Goal: Information Seeking & Learning: Learn about a topic

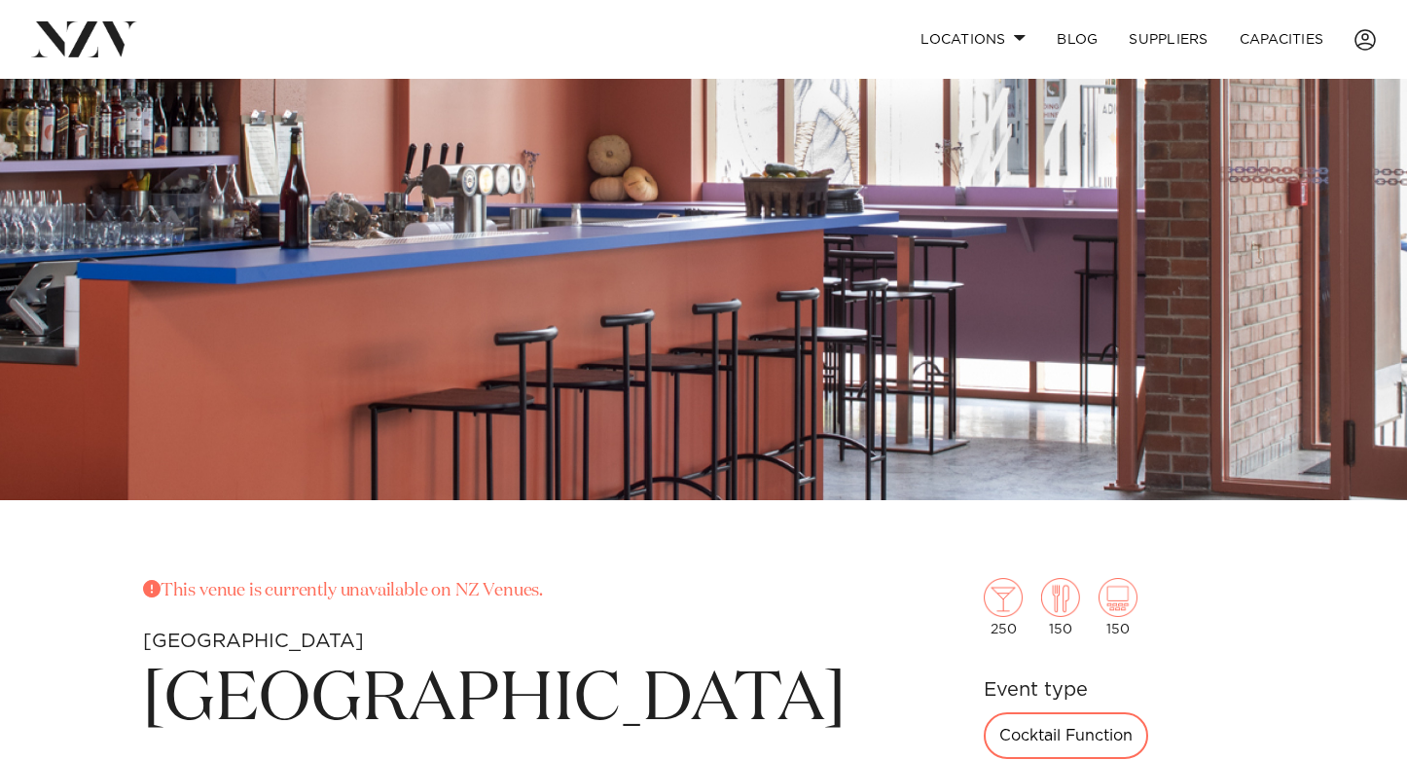
scroll to position [303, 0]
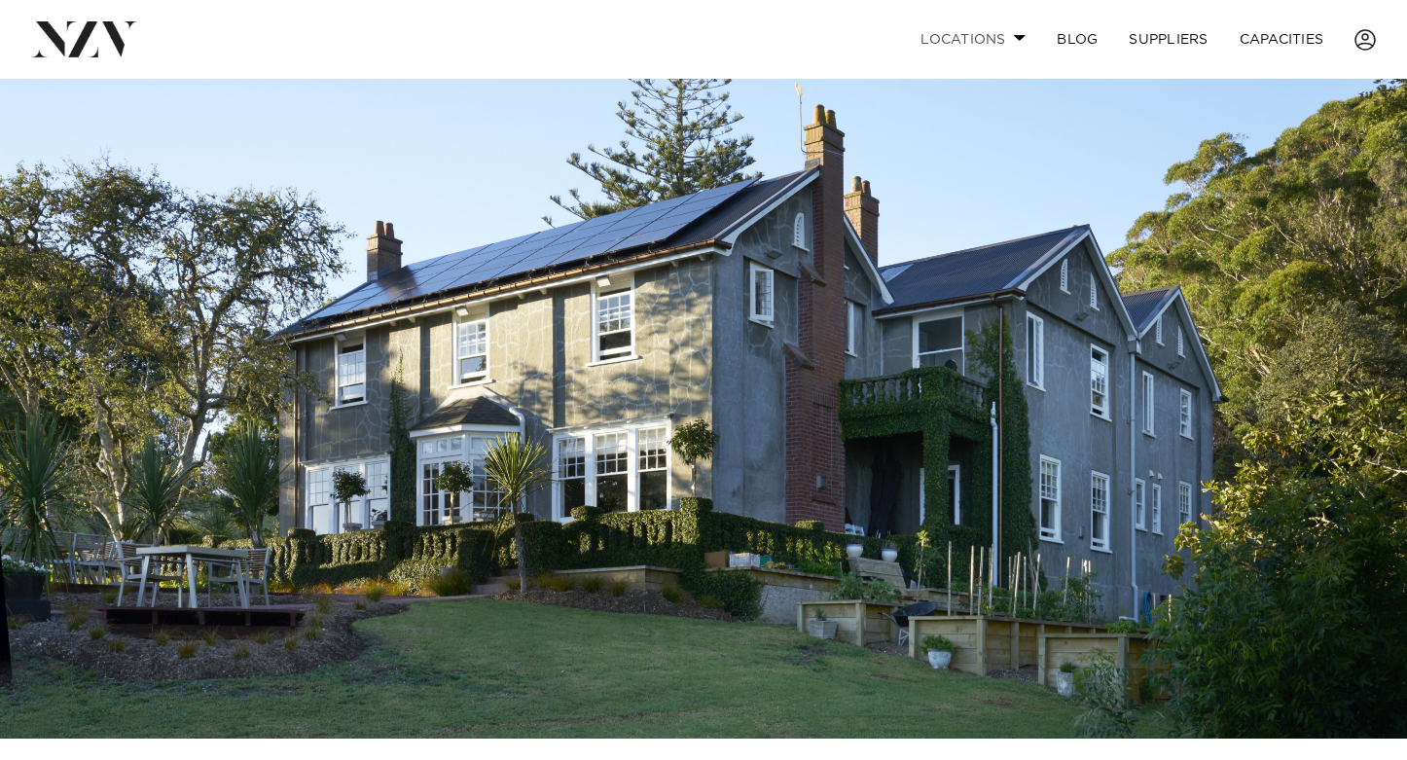
click at [1006, 32] on link "Locations" at bounding box center [973, 39] width 136 height 42
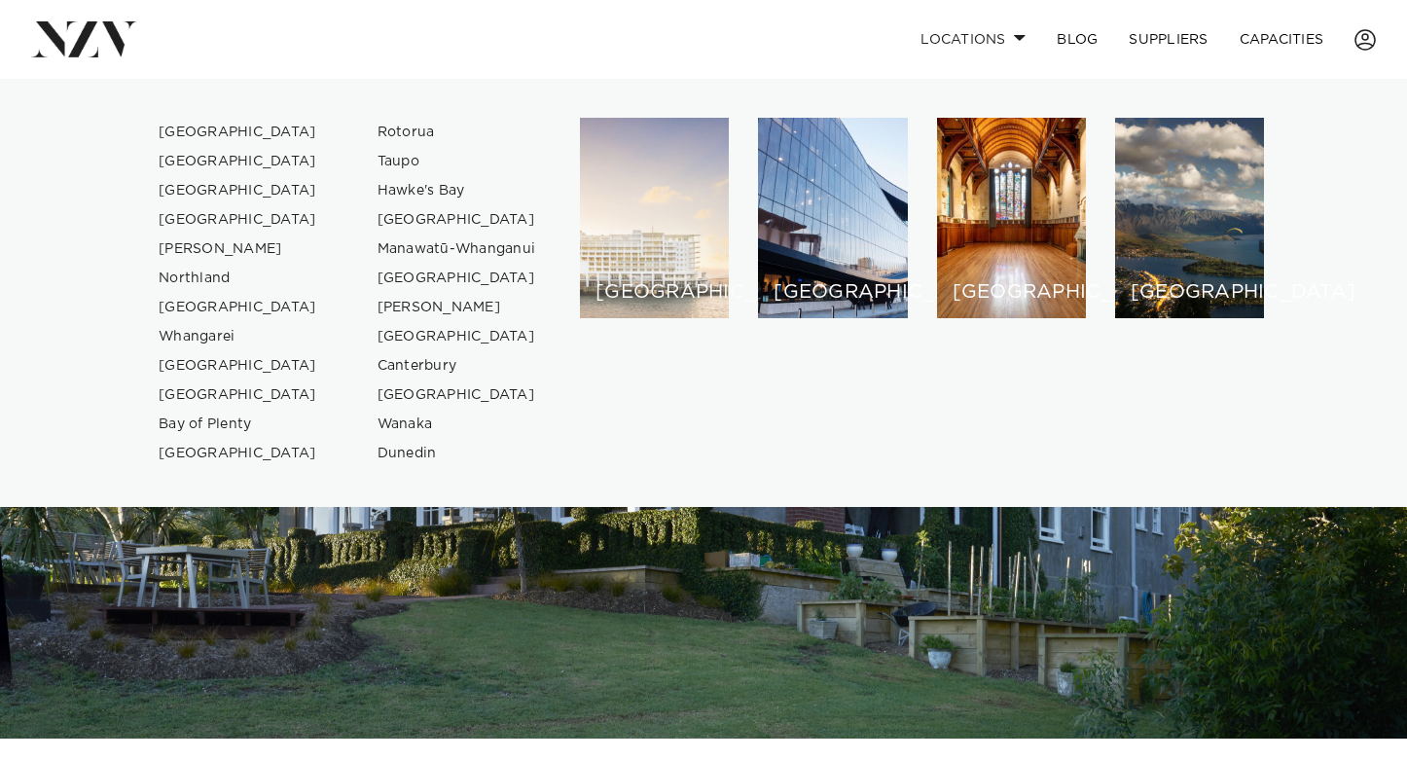
click at [660, 242] on div "[GEOGRAPHIC_DATA]" at bounding box center [654, 218] width 149 height 200
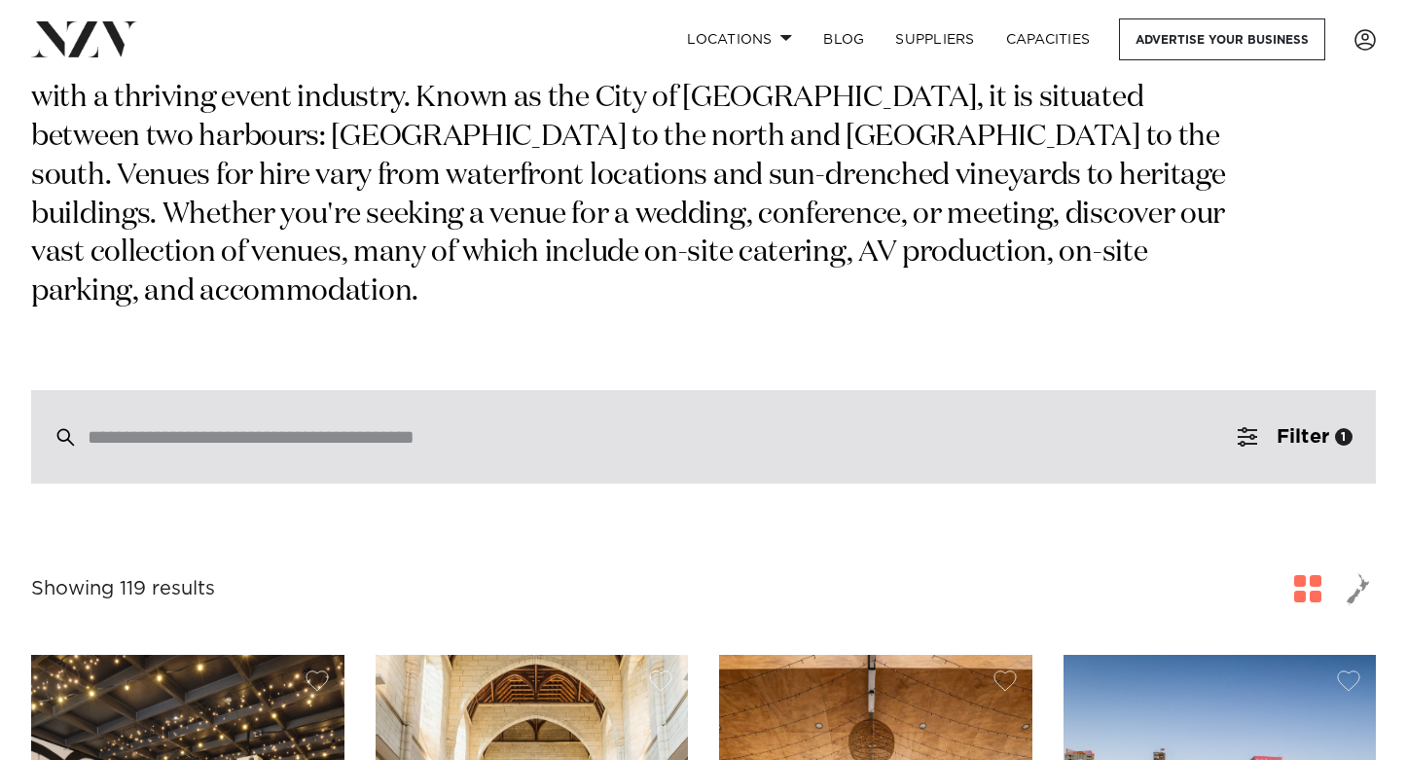
scroll to position [226, 0]
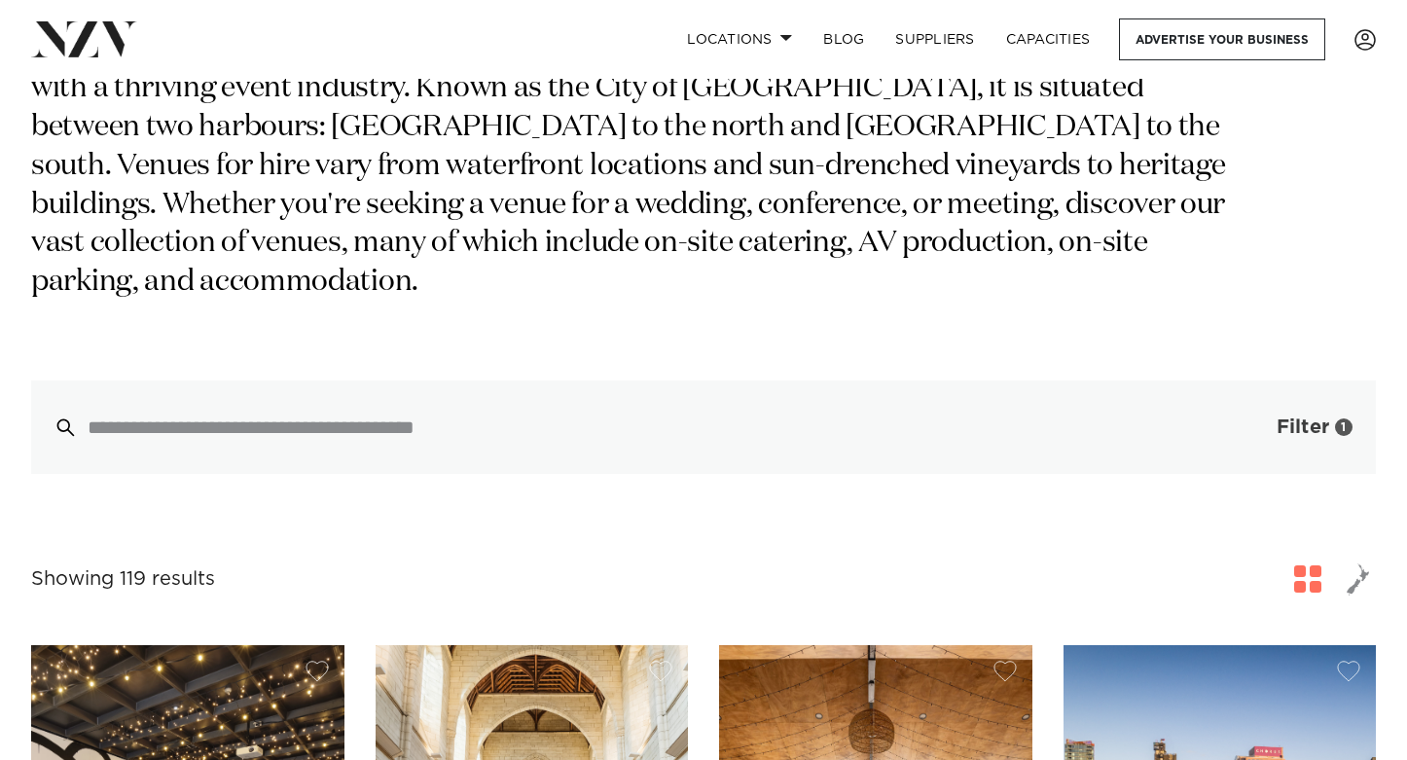
click at [1254, 417] on span "button" at bounding box center [1246, 426] width 19 height 19
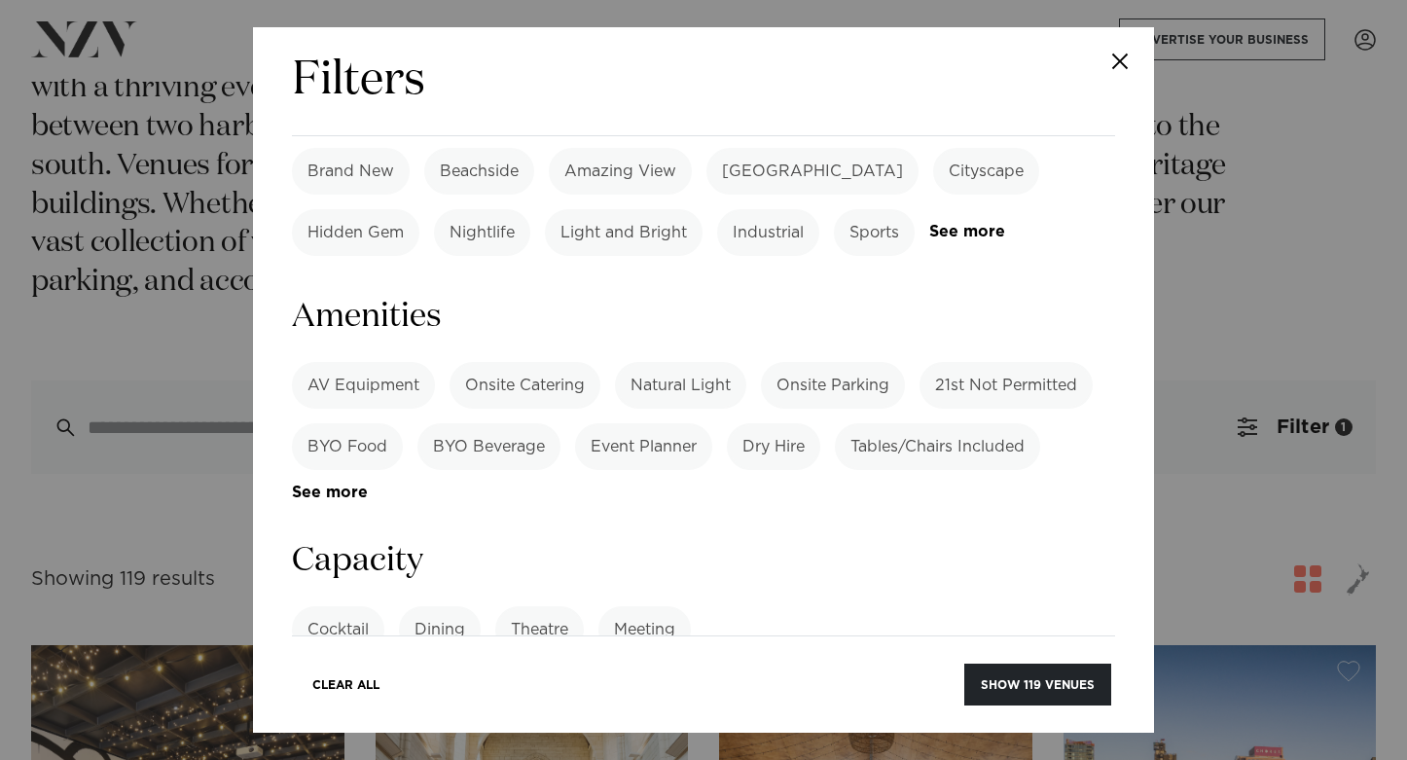
scroll to position [1264, 0]
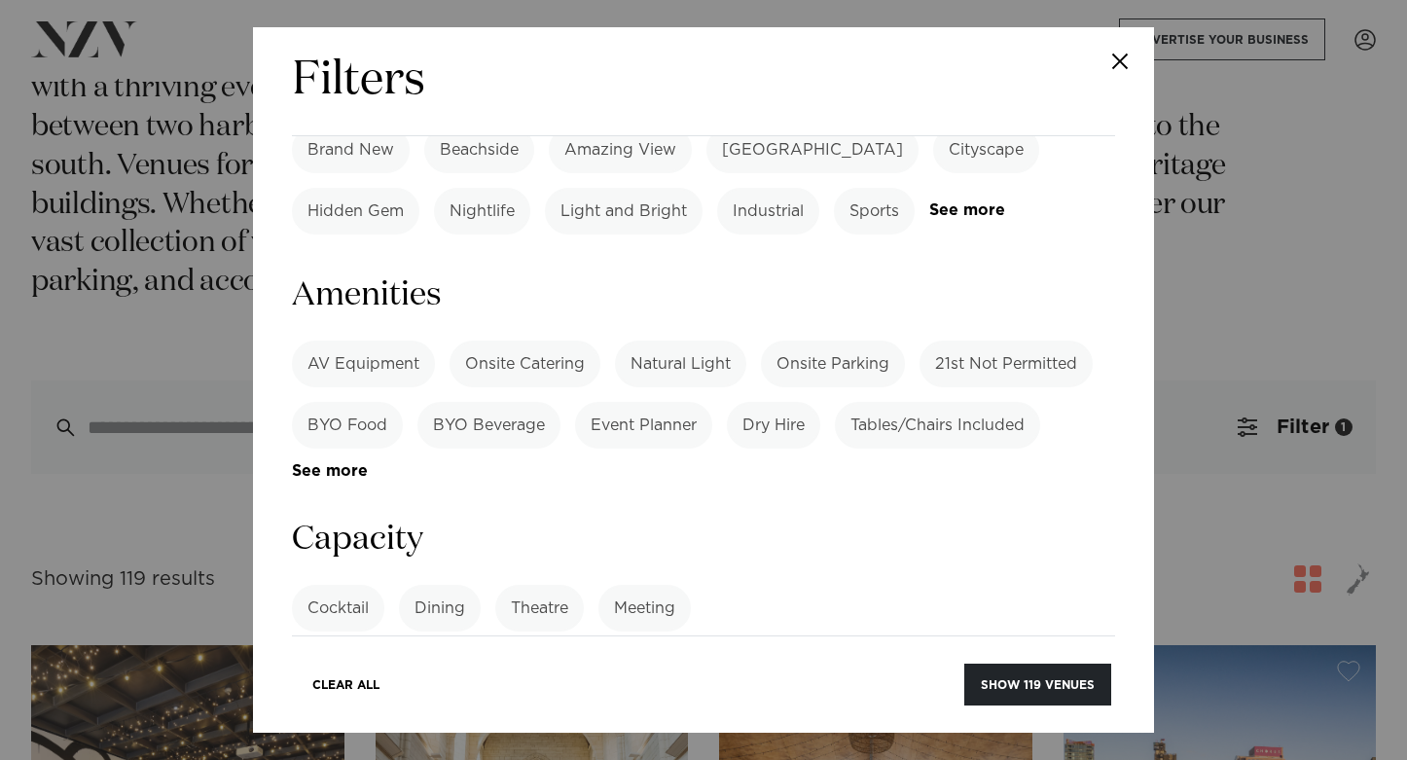
click at [353, 585] on label "Cocktail" at bounding box center [338, 608] width 92 height 47
click at [349, 655] on input "number" at bounding box center [703, 681] width 823 height 53
type input "***"
click at [1025, 686] on button "Show 24 venues" at bounding box center [1039, 684] width 144 height 42
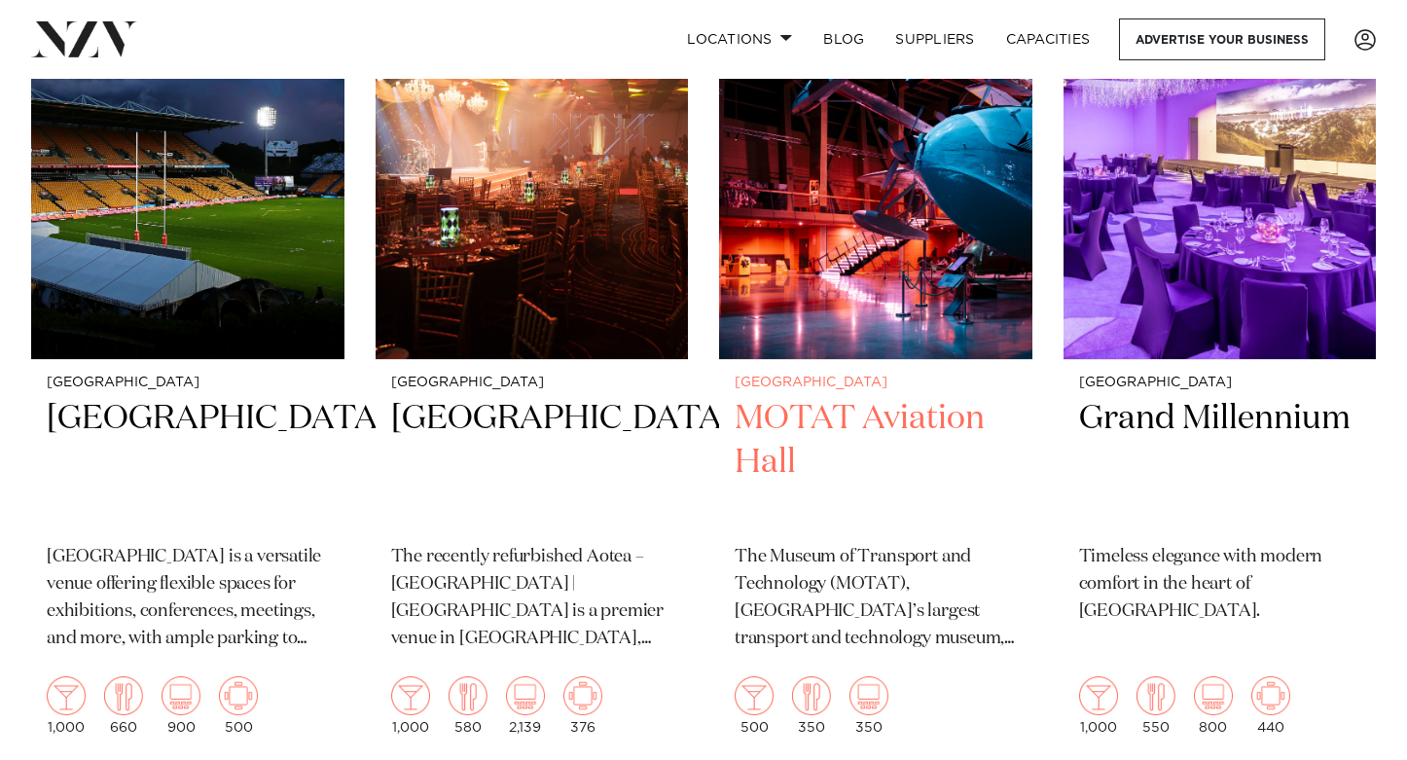
scroll to position [2269, 0]
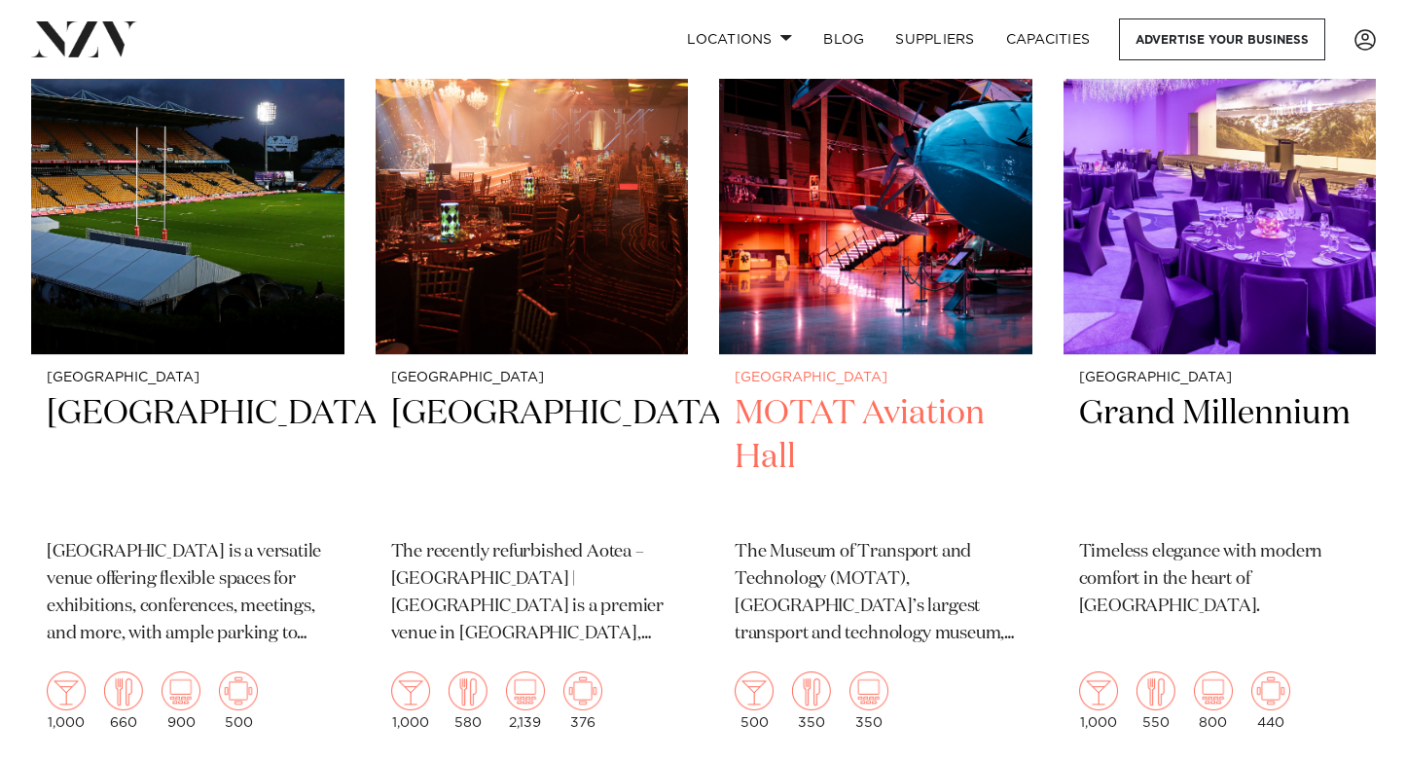
click at [887, 418] on h2 "MOTAT Aviation Hall" at bounding box center [875, 457] width 282 height 131
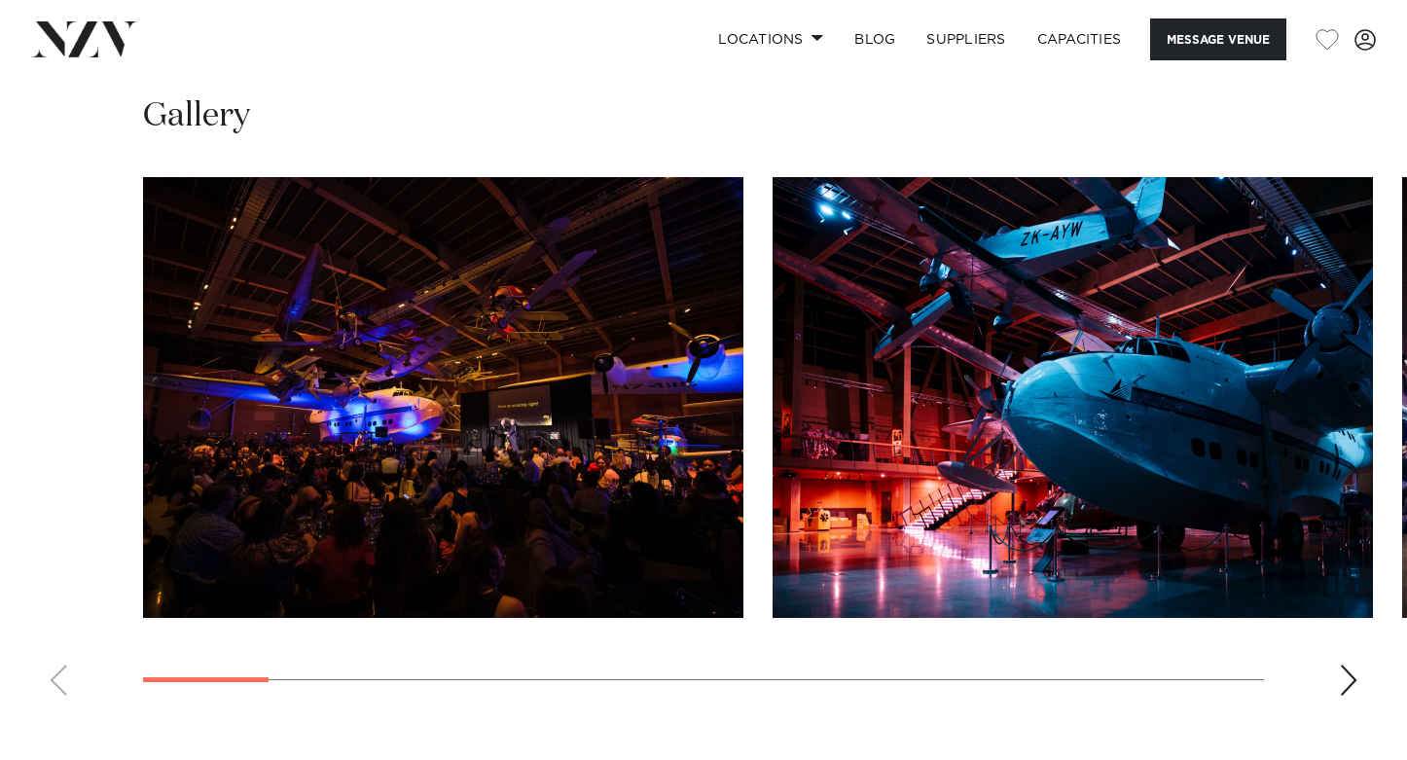
scroll to position [1860, 0]
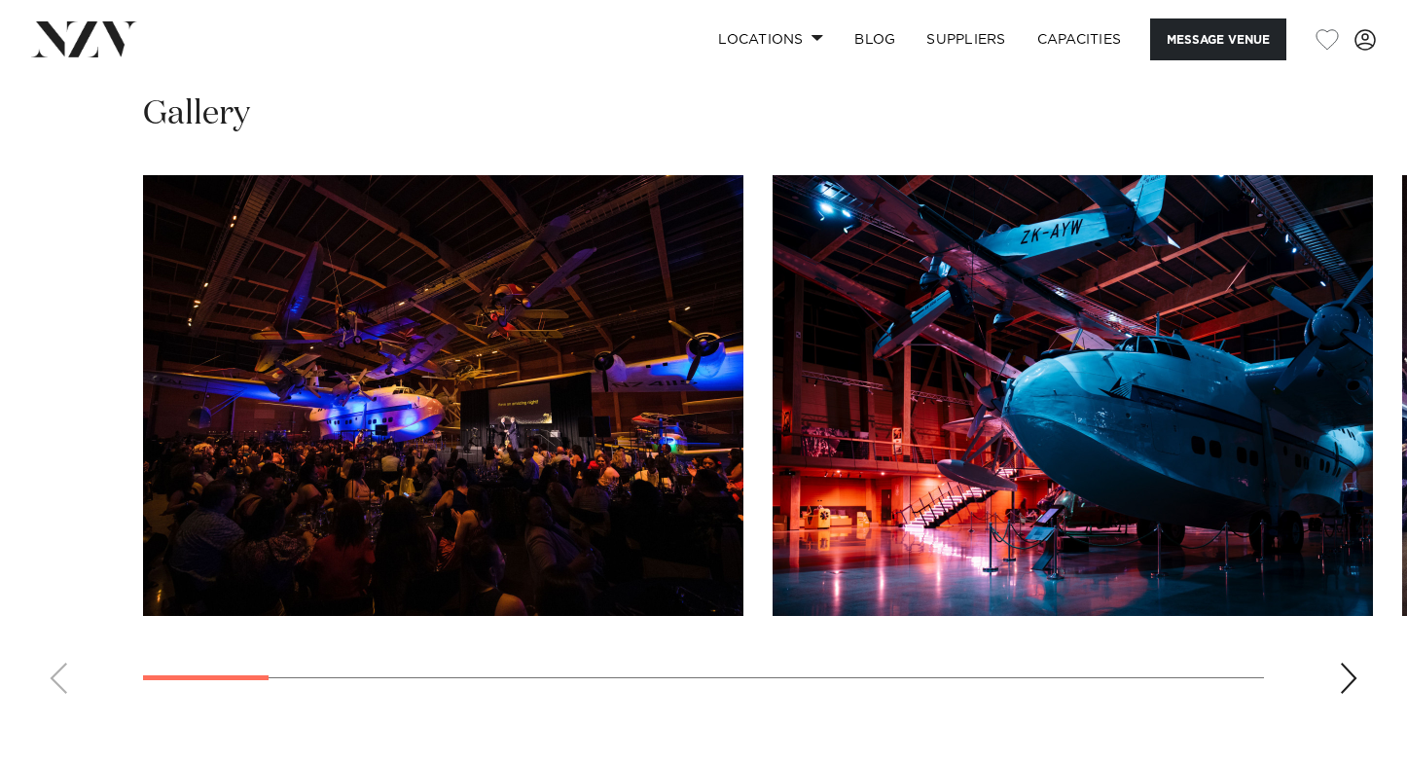
click at [454, 458] on img "1 / 16" at bounding box center [443, 395] width 600 height 441
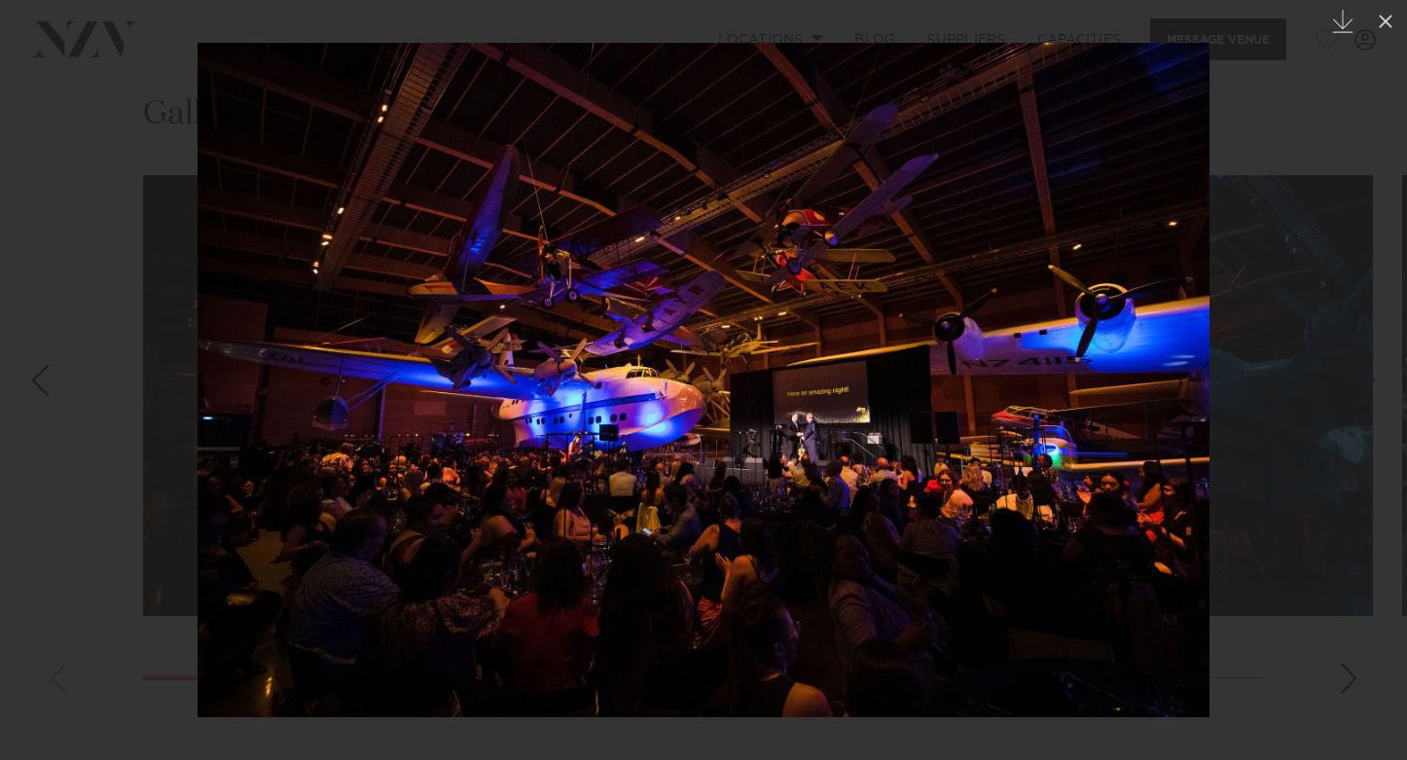
click at [1187, 410] on img at bounding box center [703, 380] width 1012 height 674
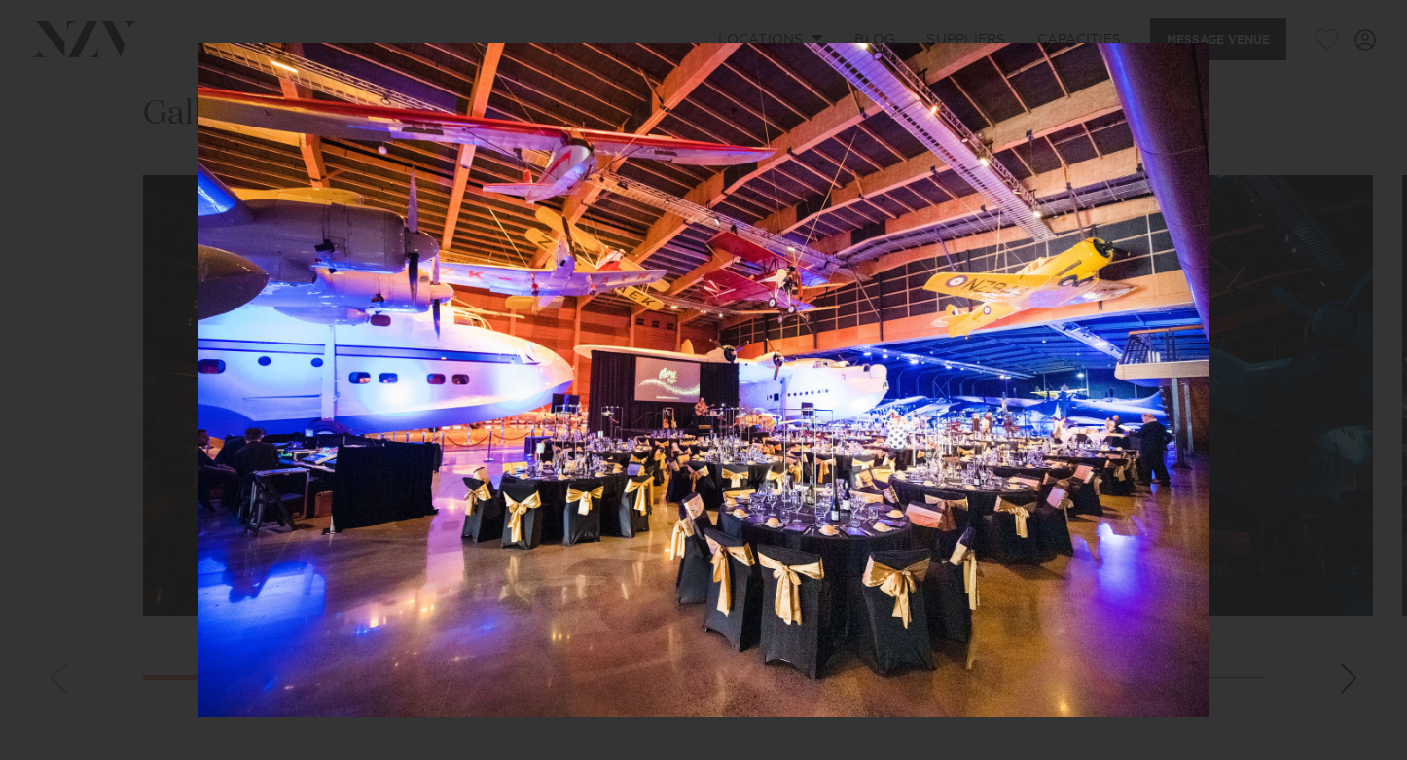
click at [1139, 556] on img at bounding box center [703, 380] width 1012 height 674
click at [1261, 438] on div at bounding box center [703, 380] width 1407 height 760
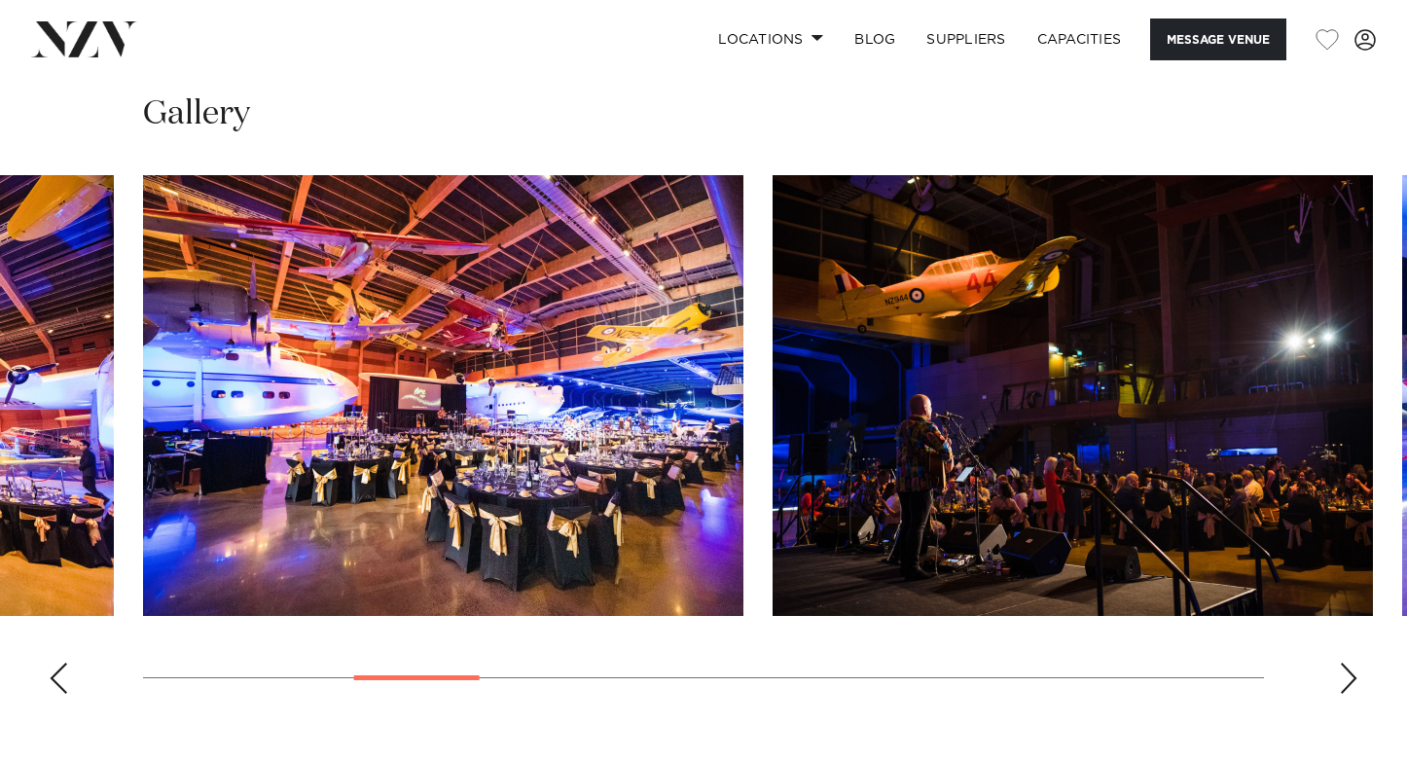
click at [1355, 663] on div "Next slide" at bounding box center [1348, 678] width 19 height 31
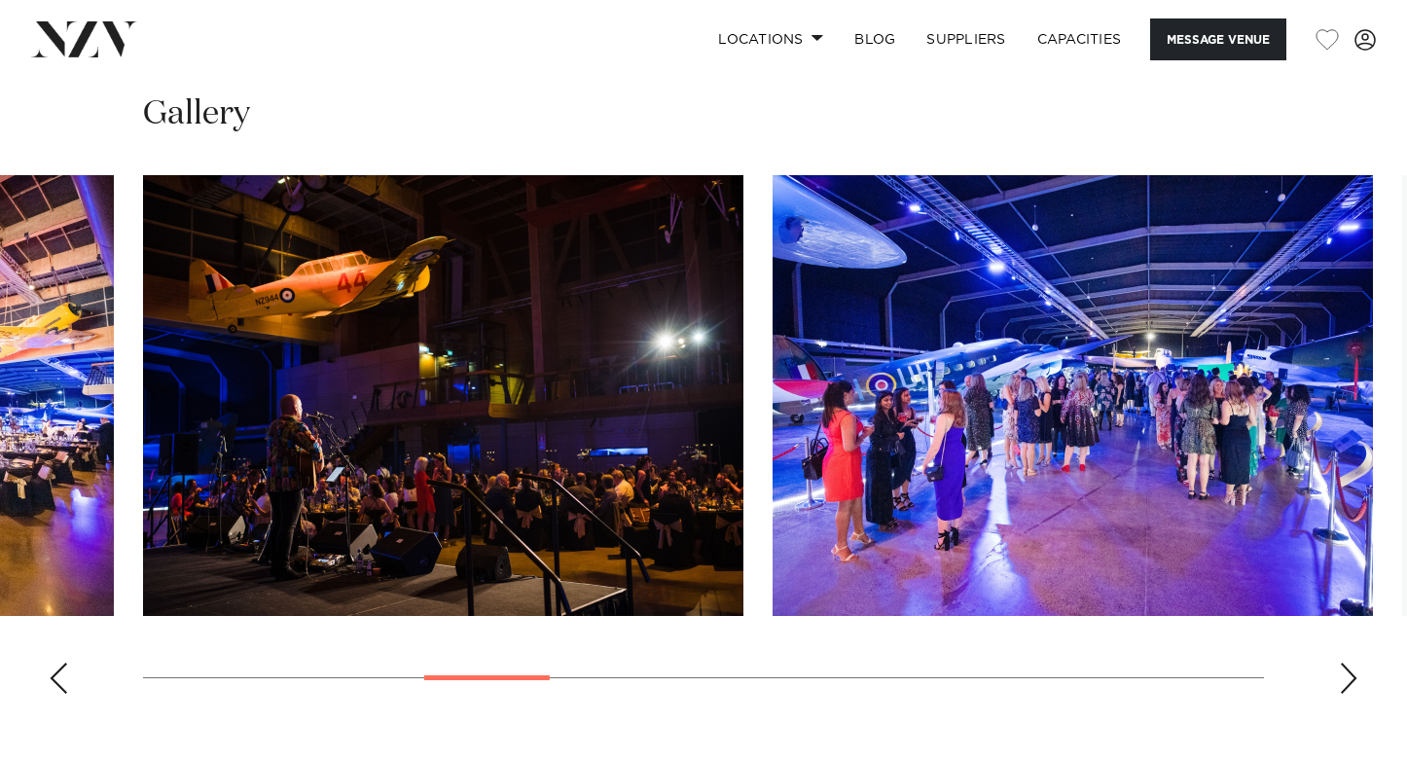
click at [1355, 663] on div "Next slide" at bounding box center [1348, 678] width 19 height 31
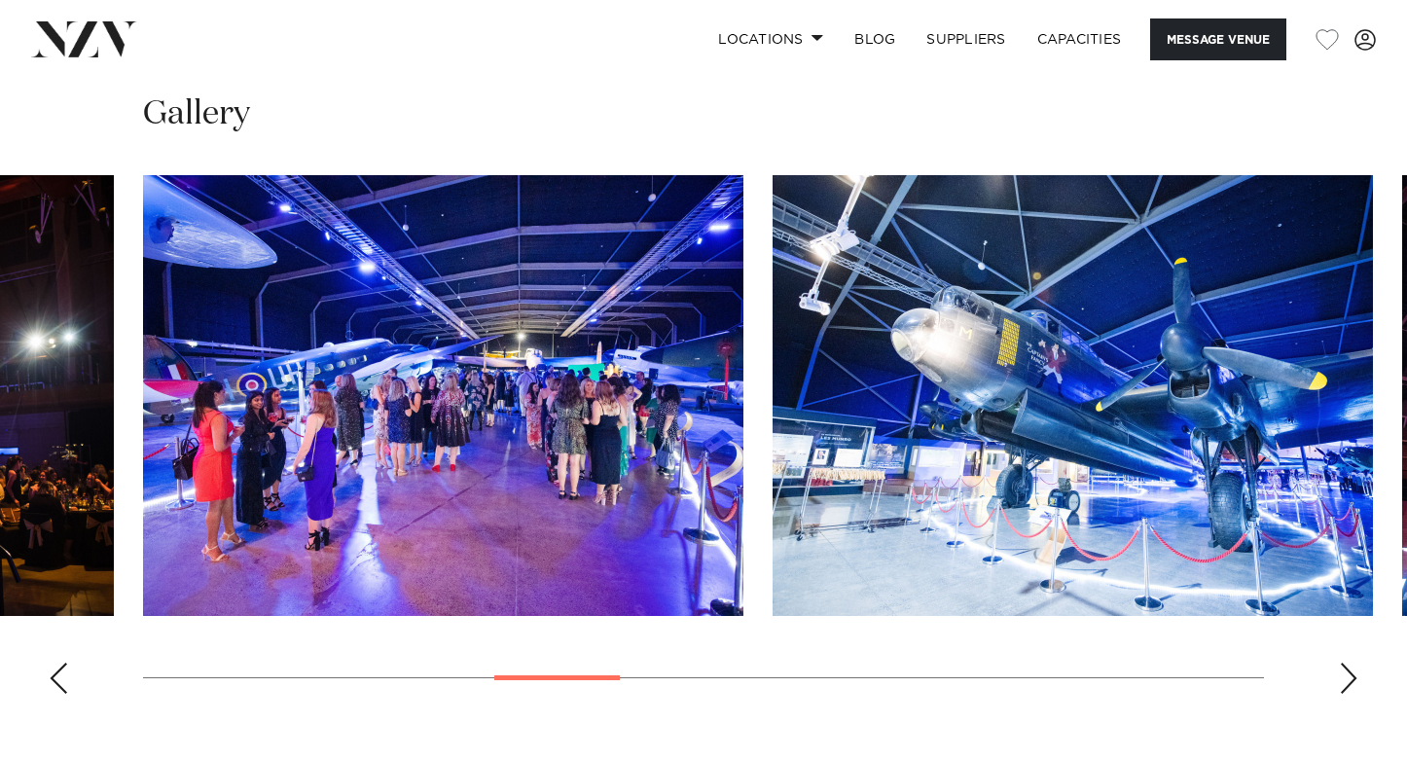
click at [1347, 663] on div "Next slide" at bounding box center [1348, 678] width 19 height 31
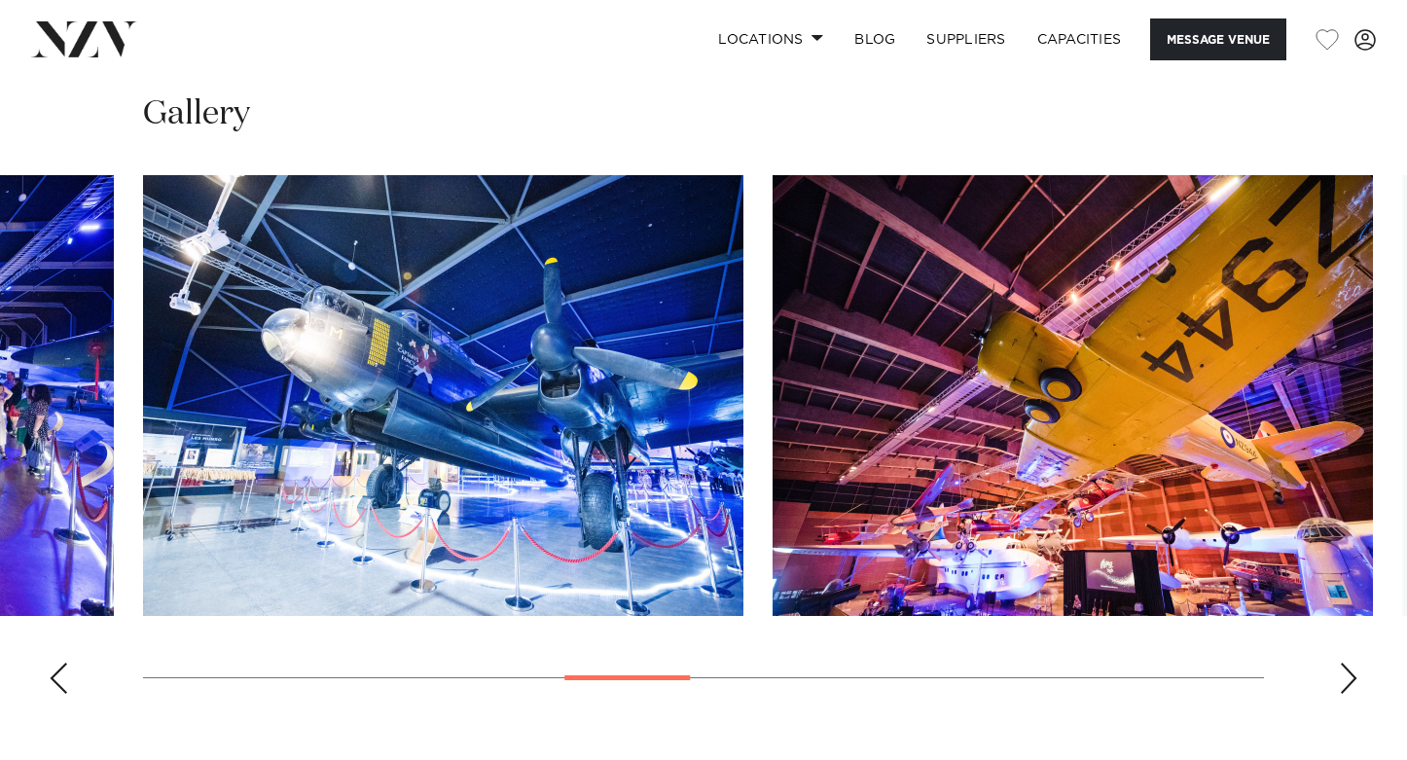
click at [1347, 663] on div "Next slide" at bounding box center [1348, 678] width 19 height 31
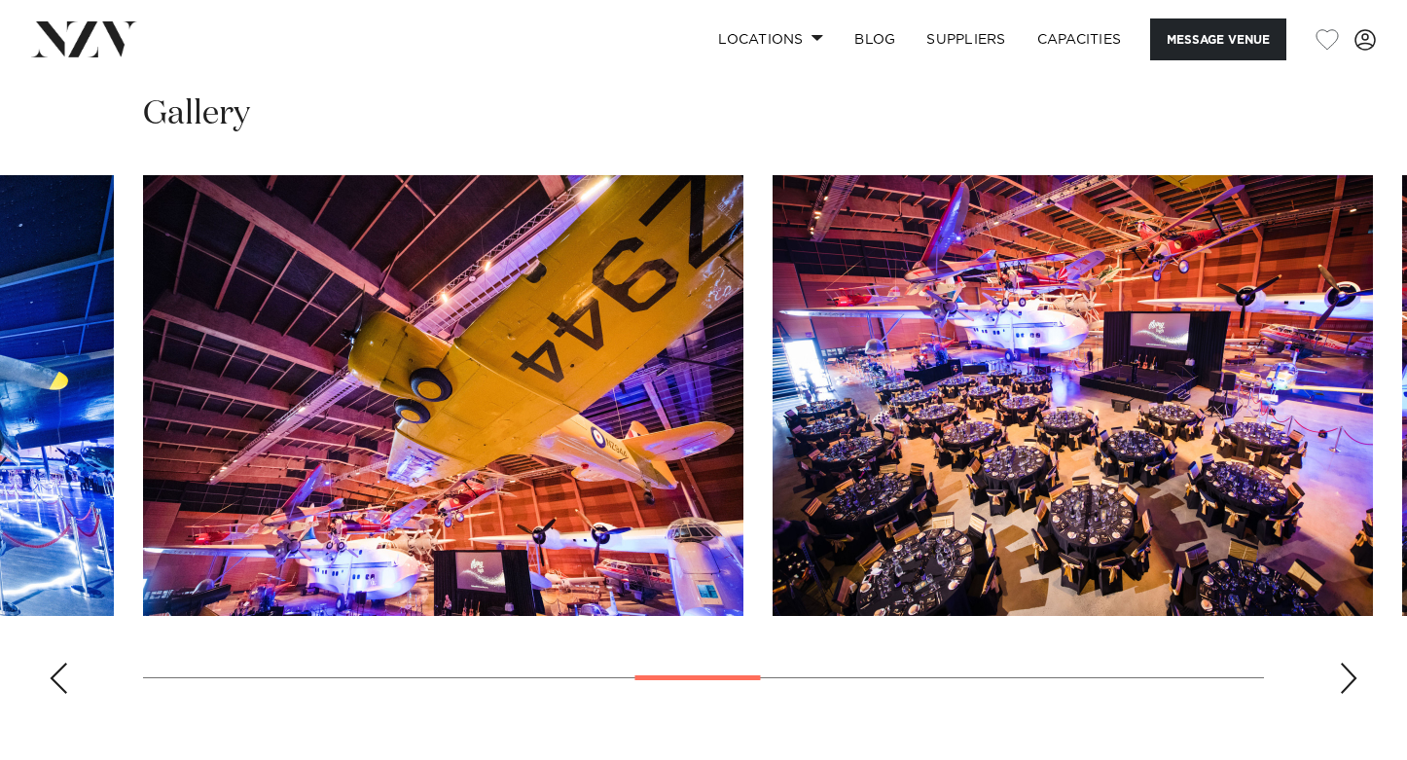
click at [1343, 663] on div "Next slide" at bounding box center [1348, 678] width 19 height 31
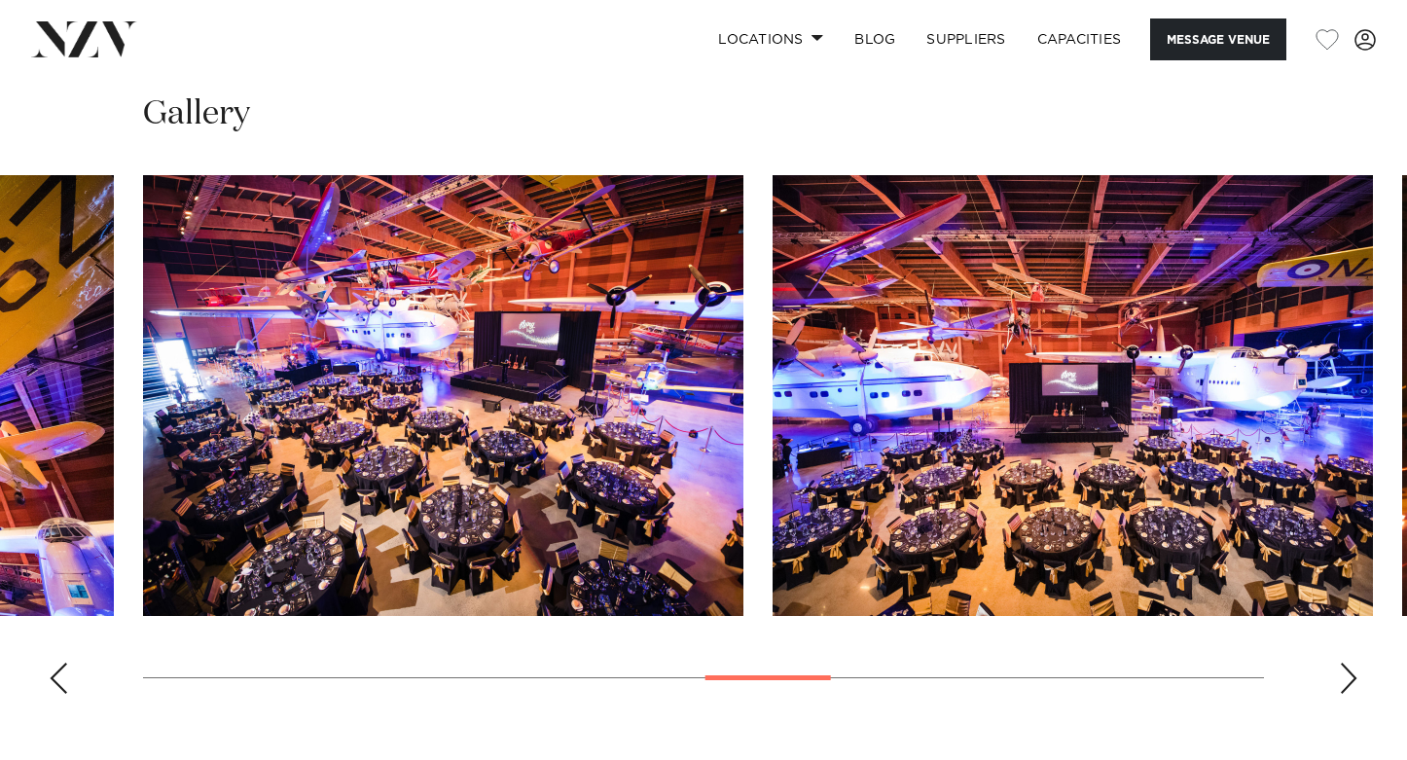
click at [1343, 663] on div "Next slide" at bounding box center [1348, 678] width 19 height 31
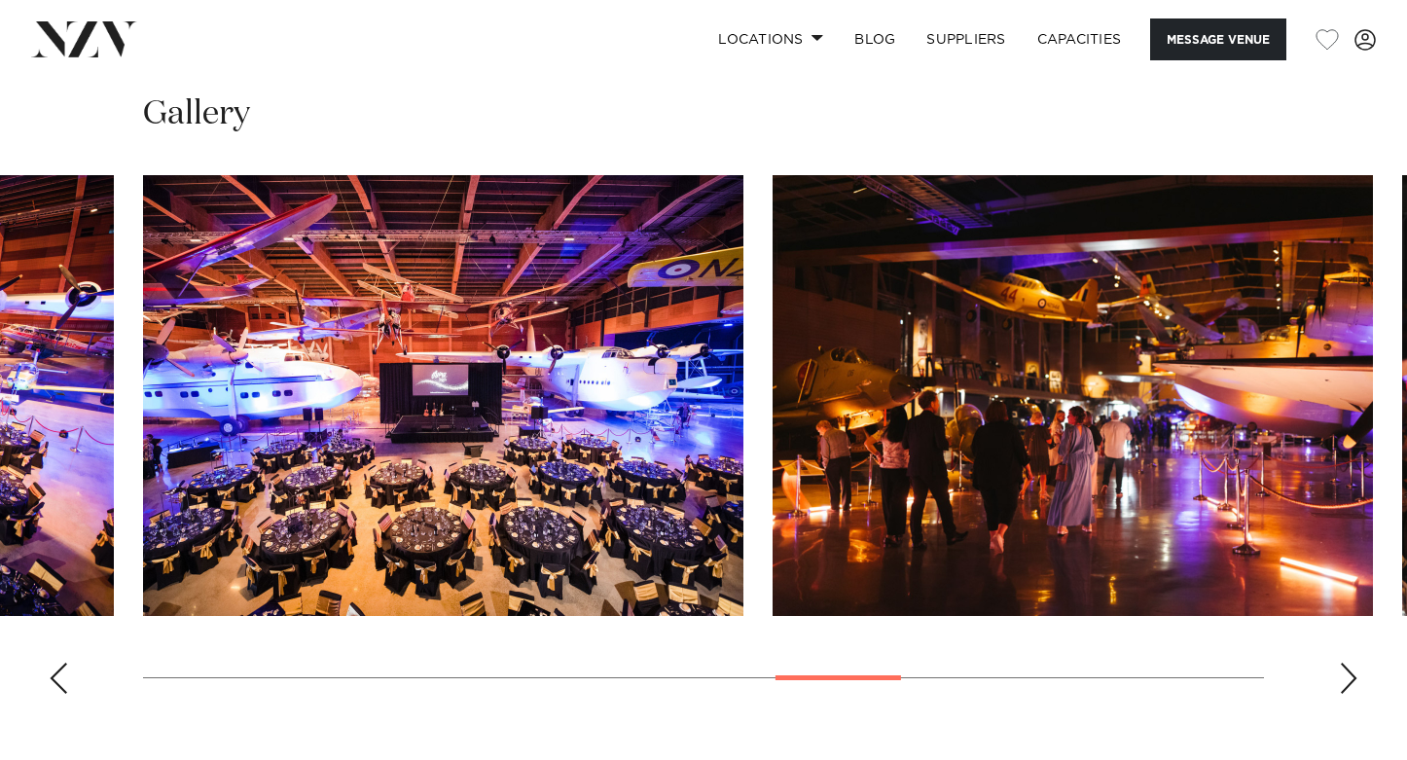
click at [1343, 663] on div "Next slide" at bounding box center [1348, 678] width 19 height 31
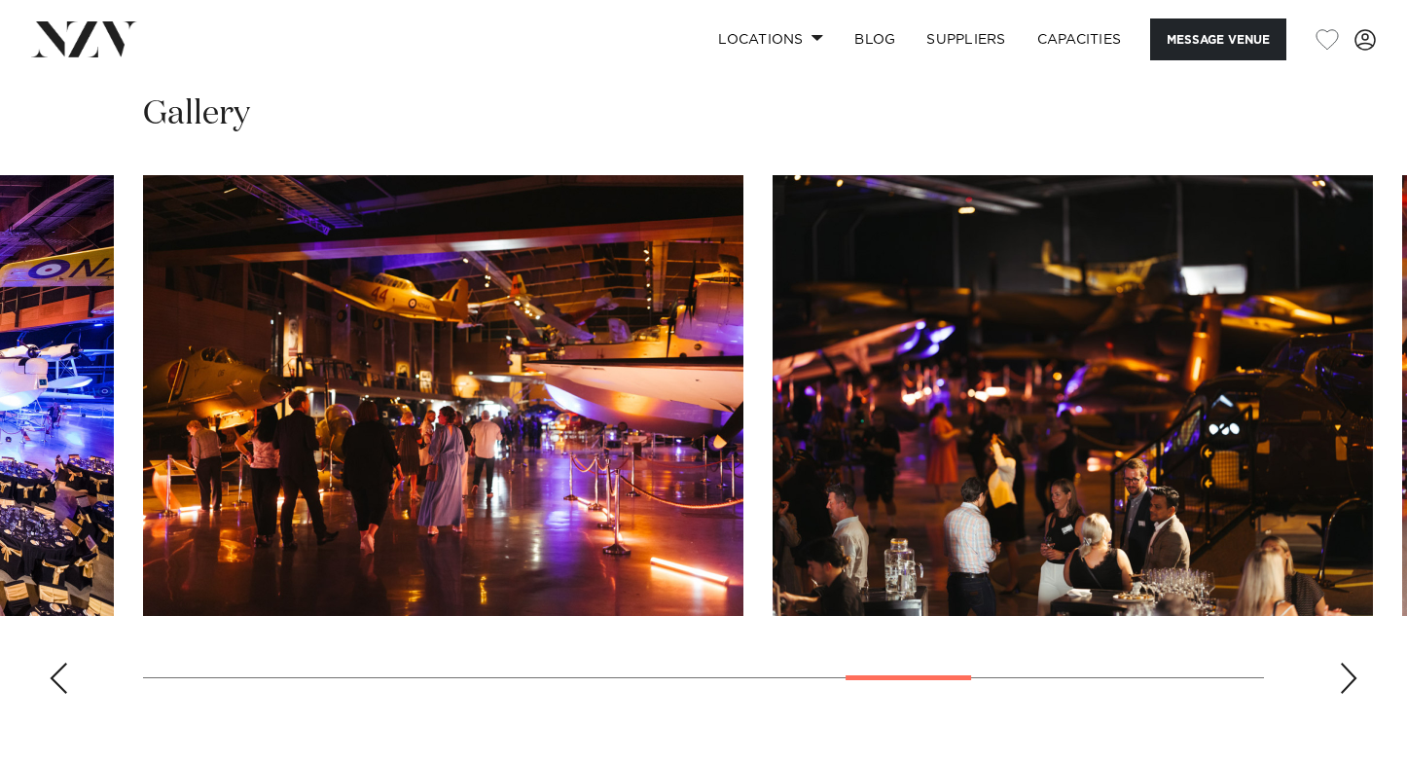
click at [1343, 663] on div "Next slide" at bounding box center [1348, 678] width 19 height 31
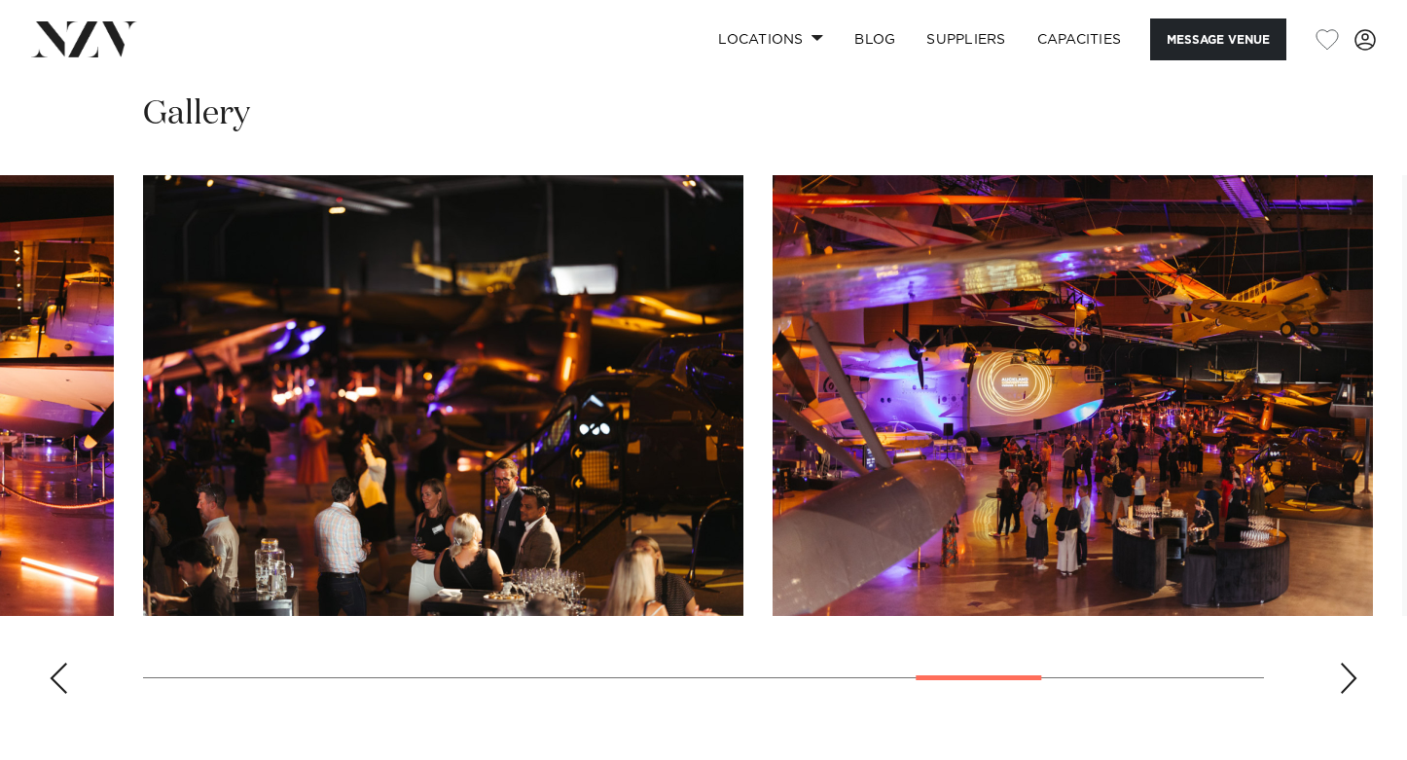
click at [1343, 663] on div "Next slide" at bounding box center [1348, 678] width 19 height 31
